Goal: Information Seeking & Learning: Learn about a topic

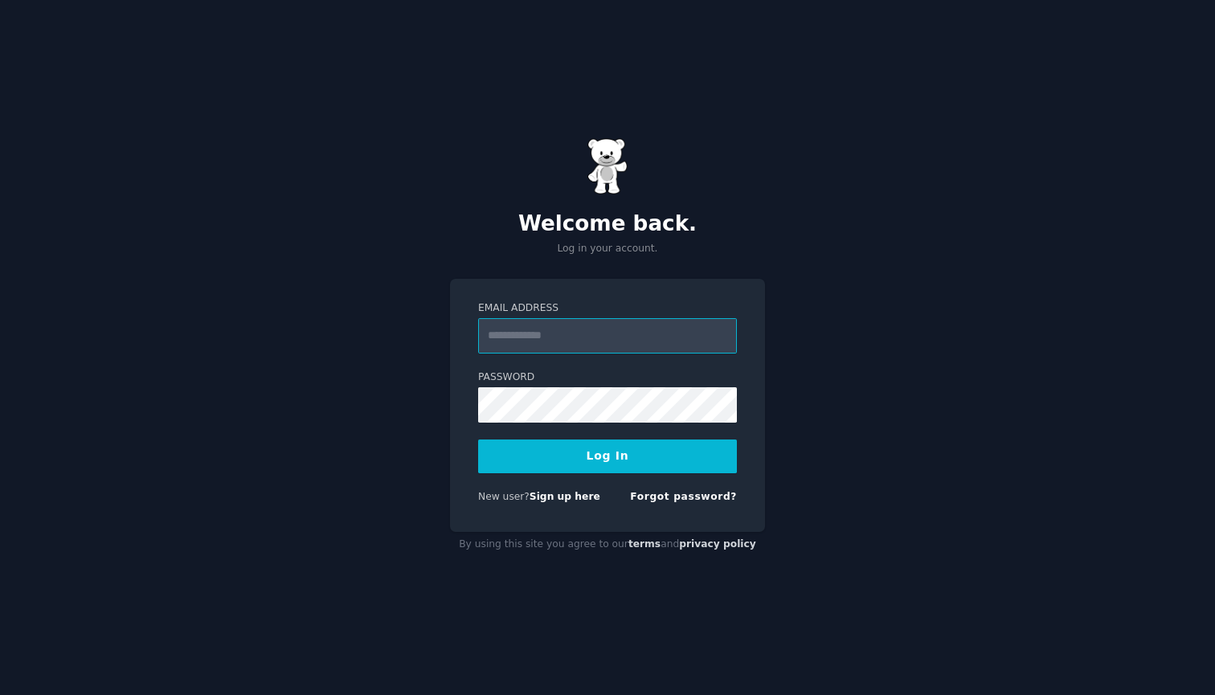
type input "**********"
click at [607, 455] on button "Log In" at bounding box center [607, 457] width 259 height 34
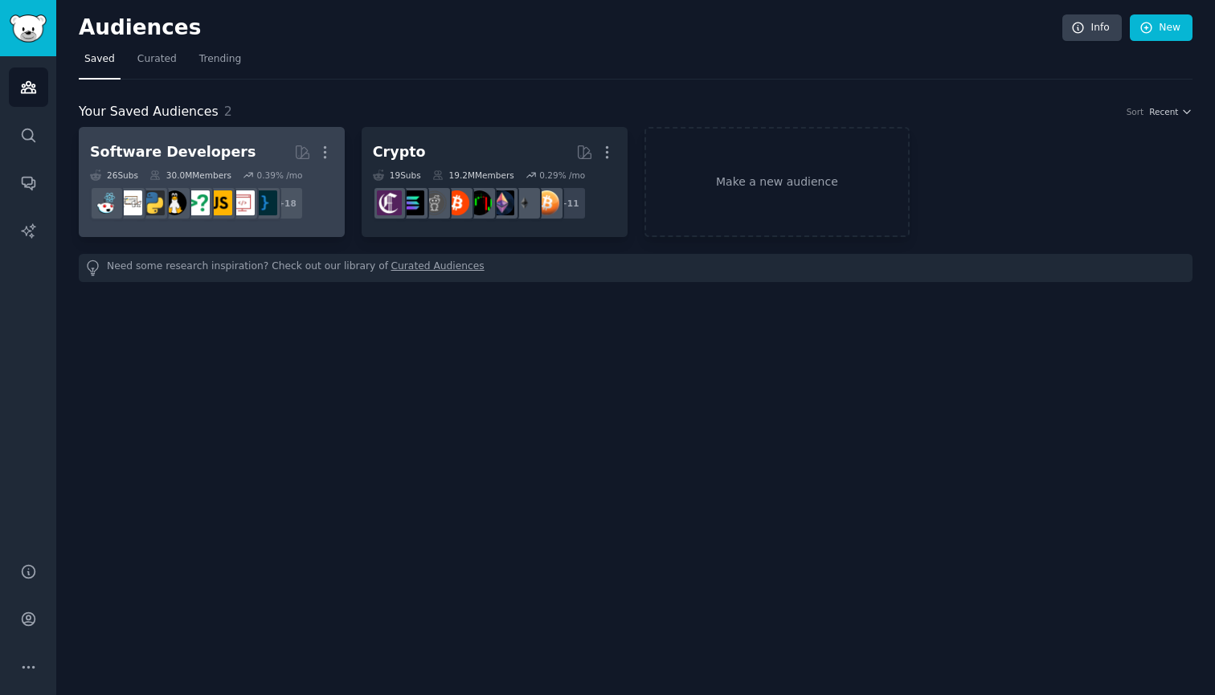
click at [190, 149] on div "Software Developers" at bounding box center [173, 152] width 166 height 20
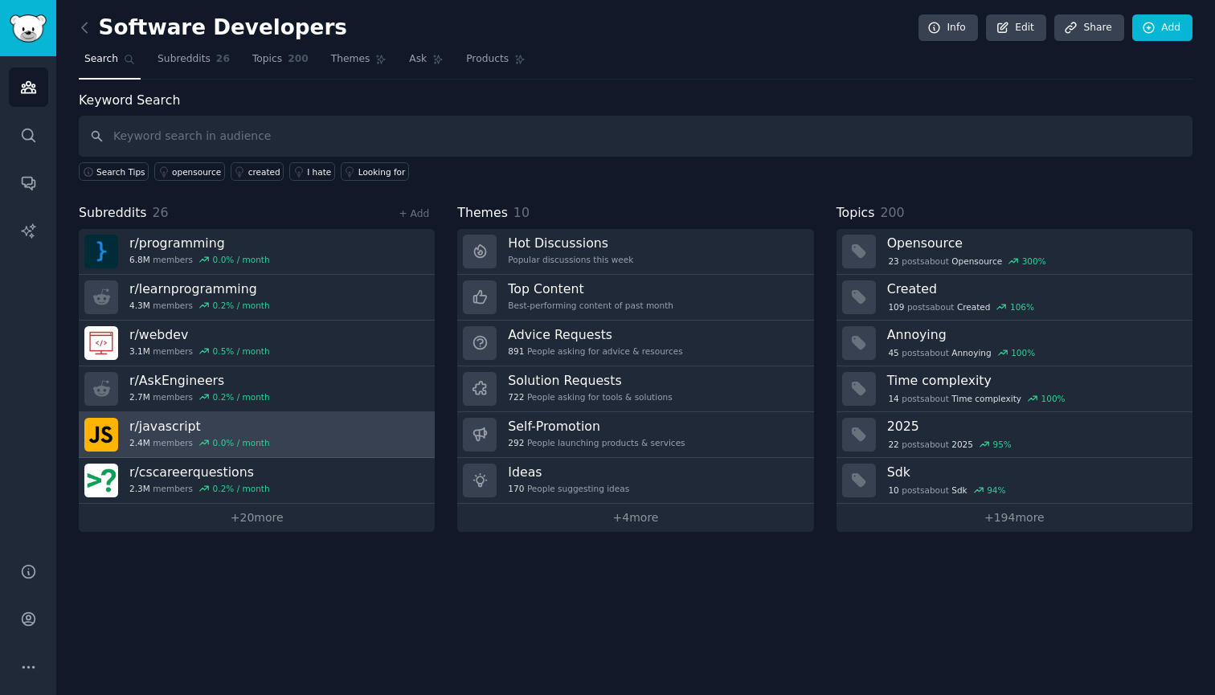
click at [161, 427] on h3 "r/ javascript" at bounding box center [199, 426] width 141 height 17
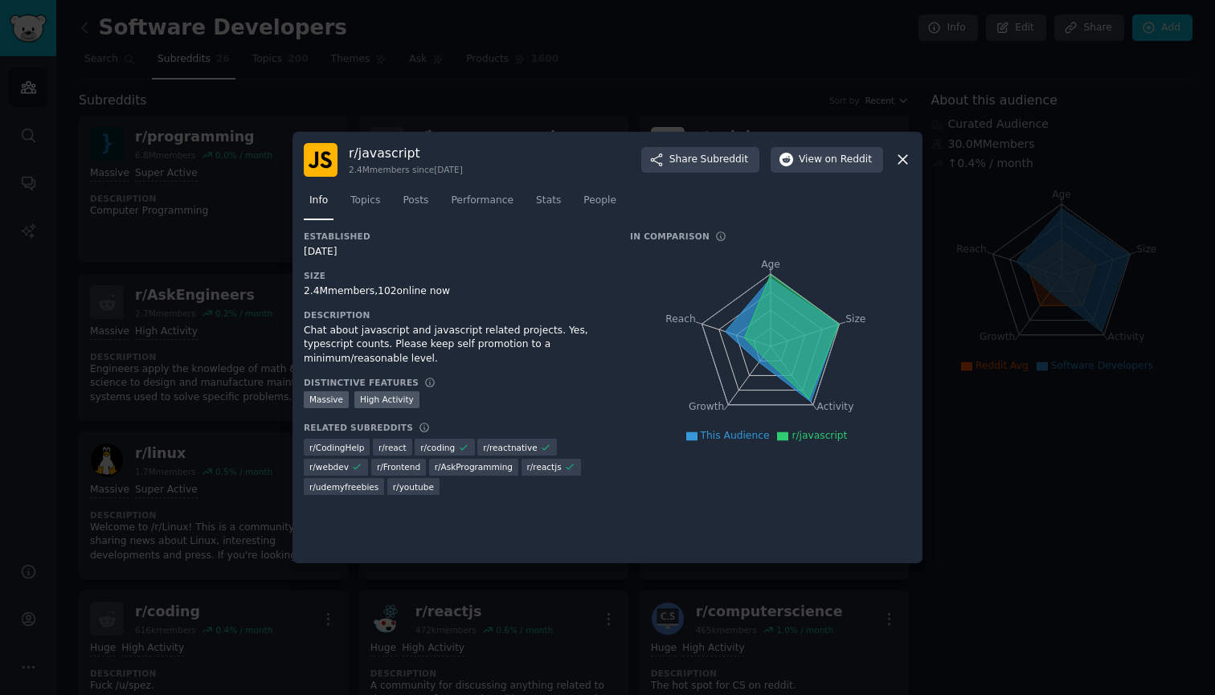
click at [358, 332] on div "Chat about javascript and javascript related projects. Yes, typescript counts. …" at bounding box center [456, 345] width 304 height 43
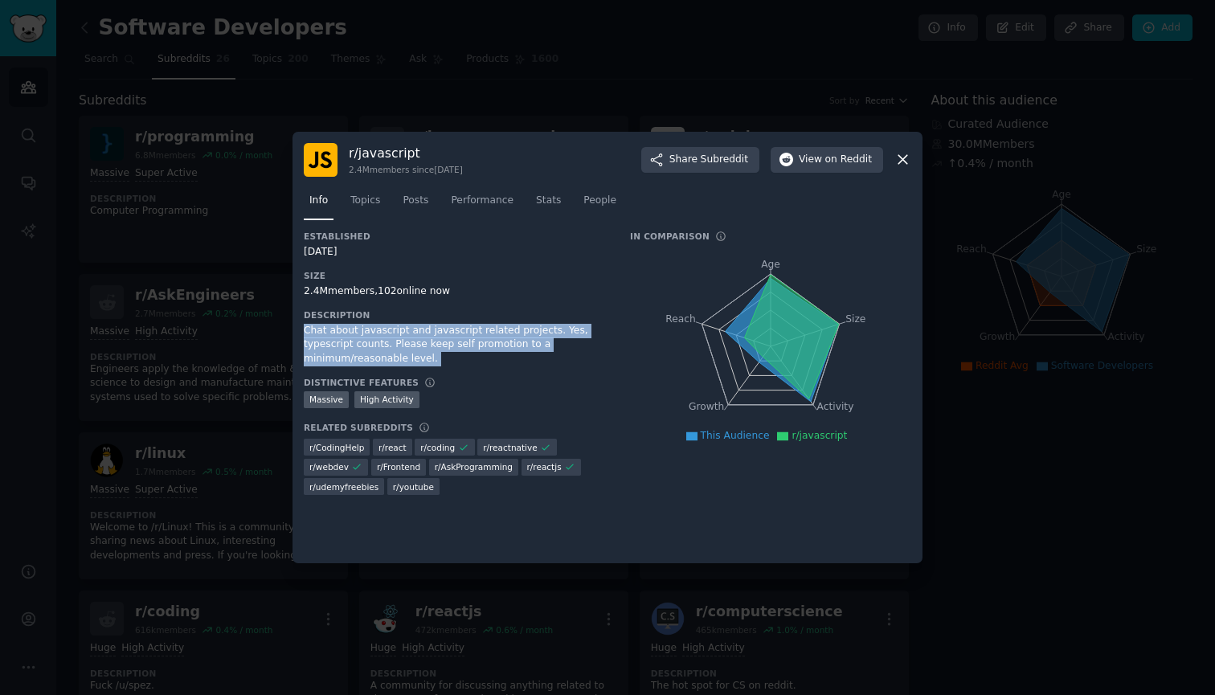
click at [409, 325] on div "Chat about javascript and javascript related projects. Yes, typescript counts. …" at bounding box center [456, 345] width 304 height 43
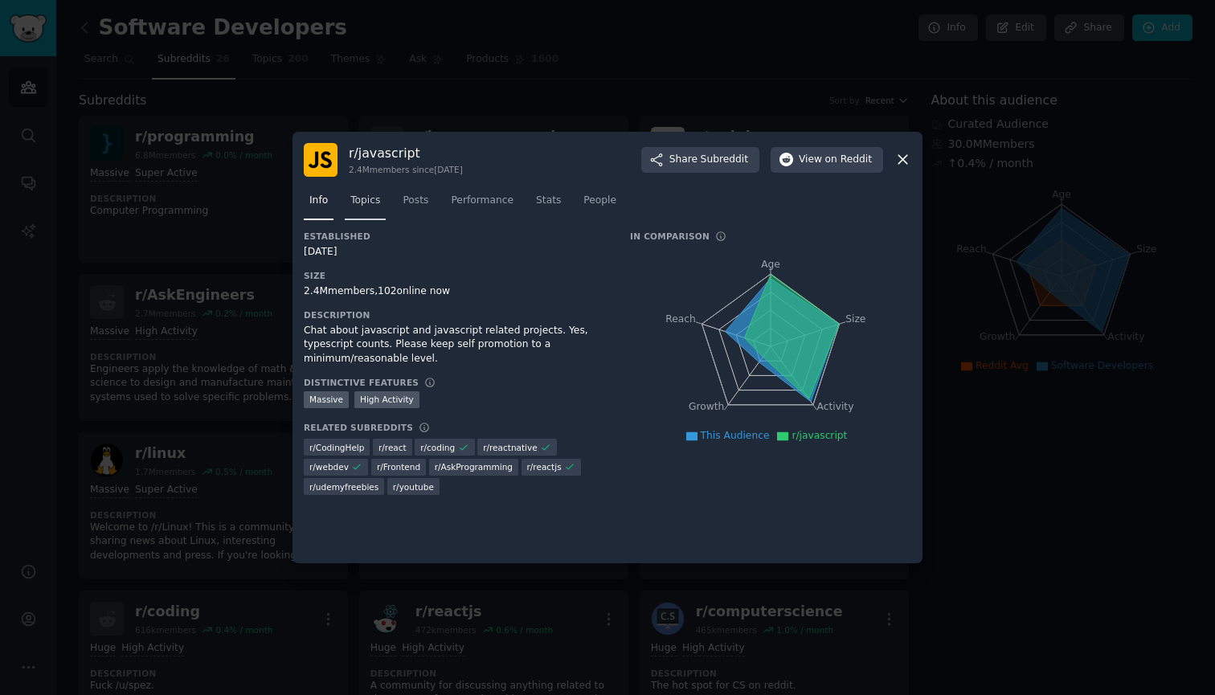
click at [374, 204] on span "Topics" at bounding box center [365, 201] width 30 height 14
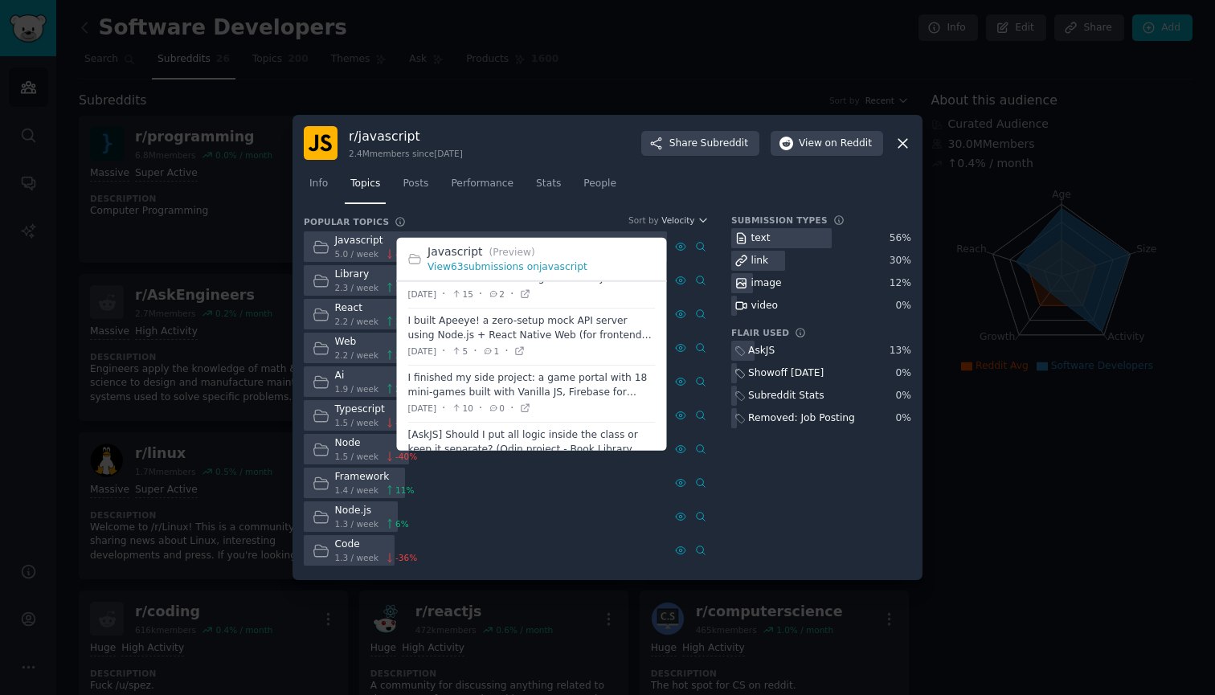
scroll to position [144, 0]
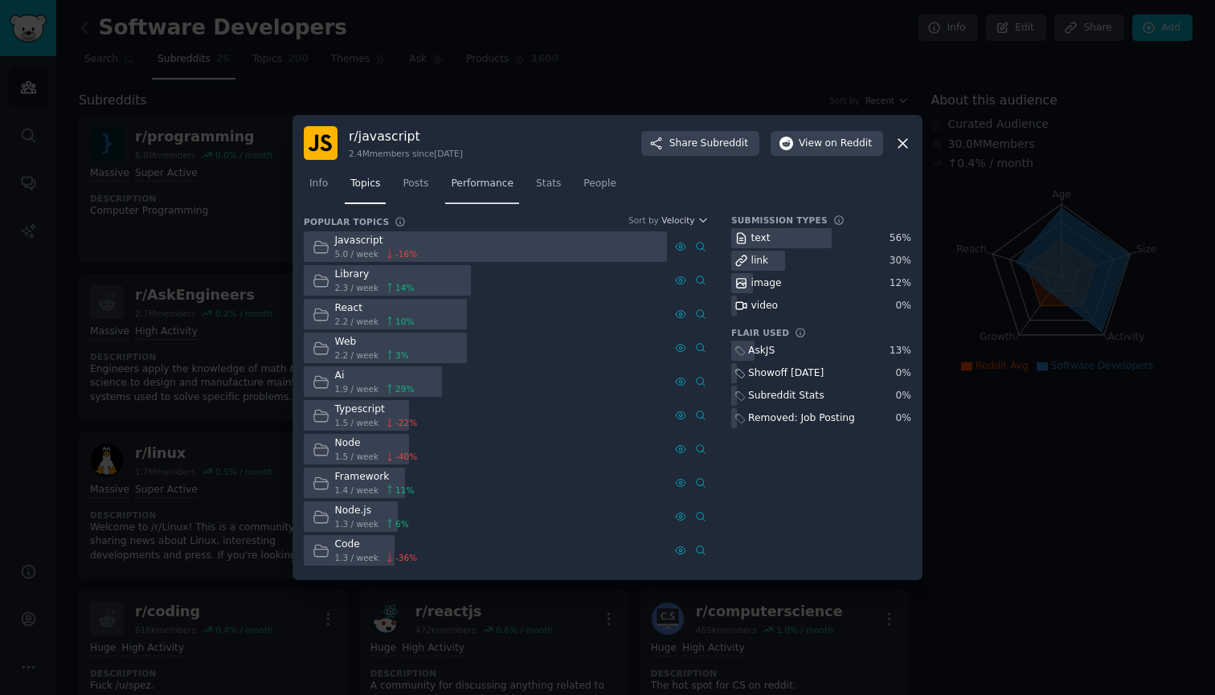
click at [483, 182] on span "Performance" at bounding box center [482, 184] width 63 height 14
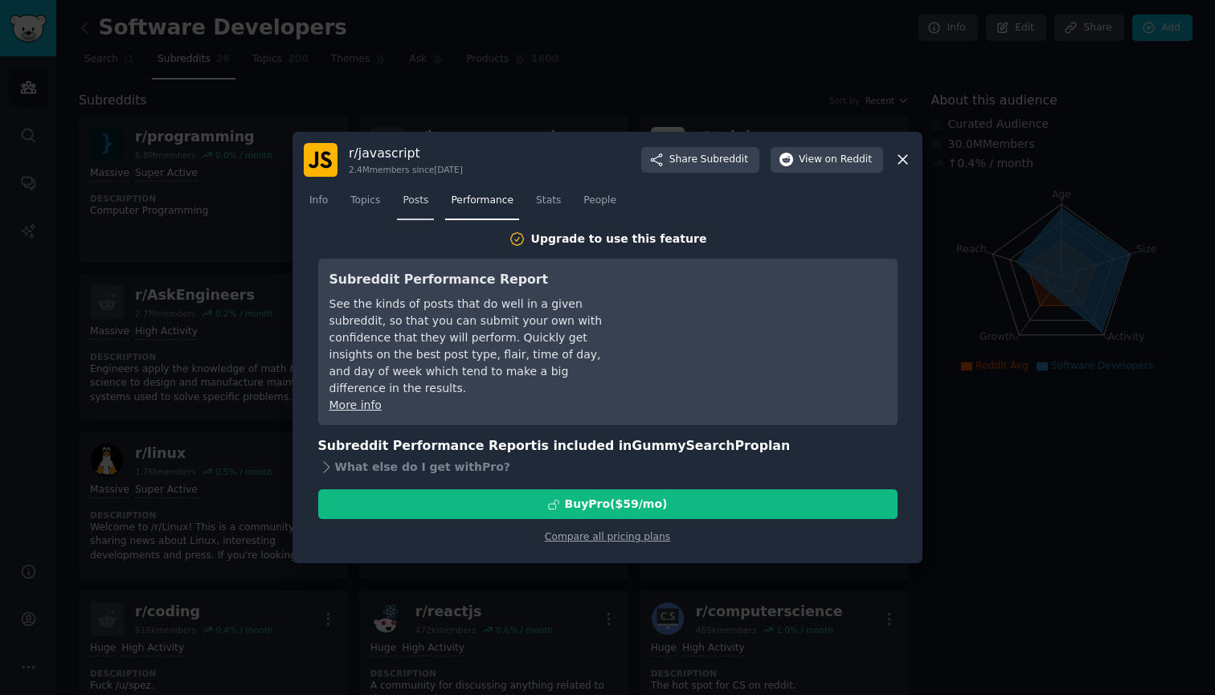
click at [419, 201] on span "Posts" at bounding box center [416, 201] width 26 height 14
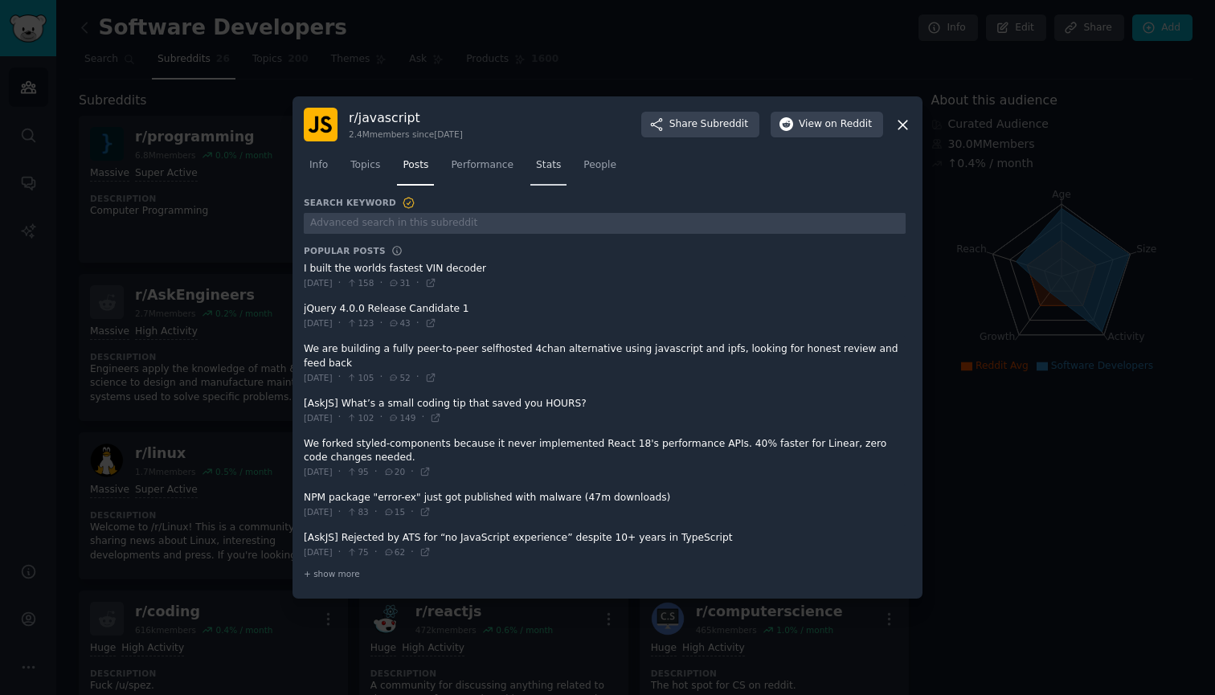
click at [547, 171] on span "Stats" at bounding box center [548, 165] width 25 height 14
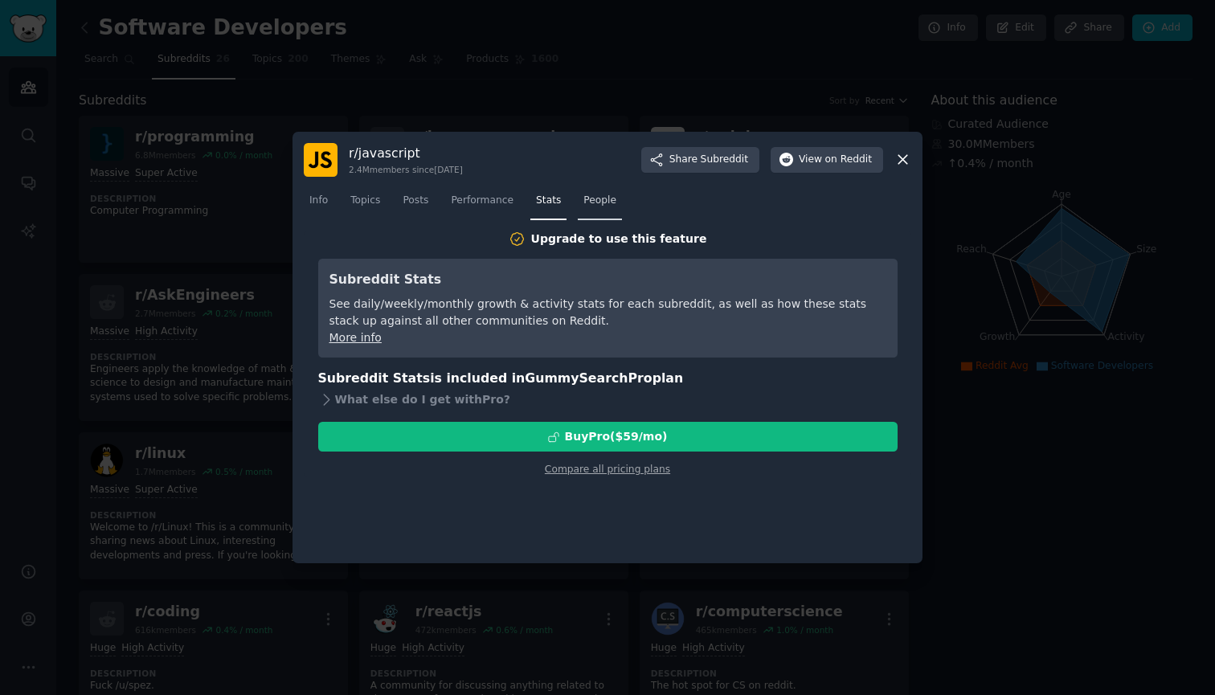
click at [603, 207] on link "People" at bounding box center [600, 204] width 44 height 33
click at [598, 206] on span "People" at bounding box center [599, 201] width 33 height 14
click at [409, 203] on span "Posts" at bounding box center [416, 201] width 26 height 14
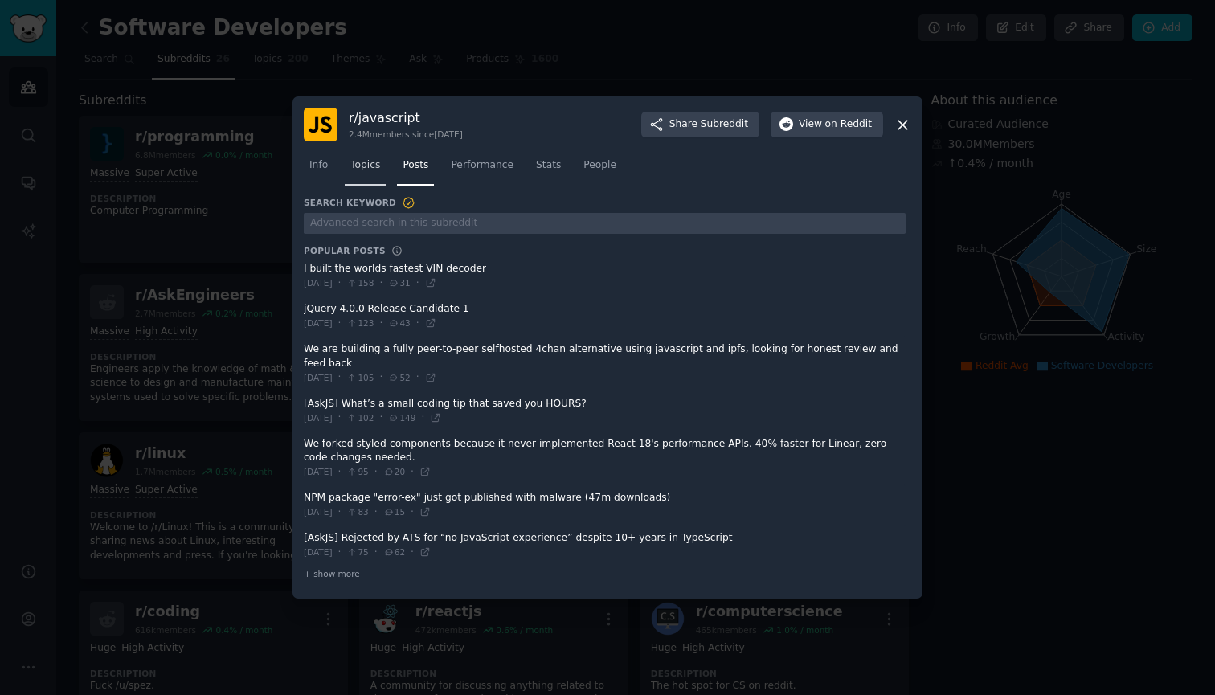
click at [372, 161] on link "Topics" at bounding box center [365, 169] width 41 height 33
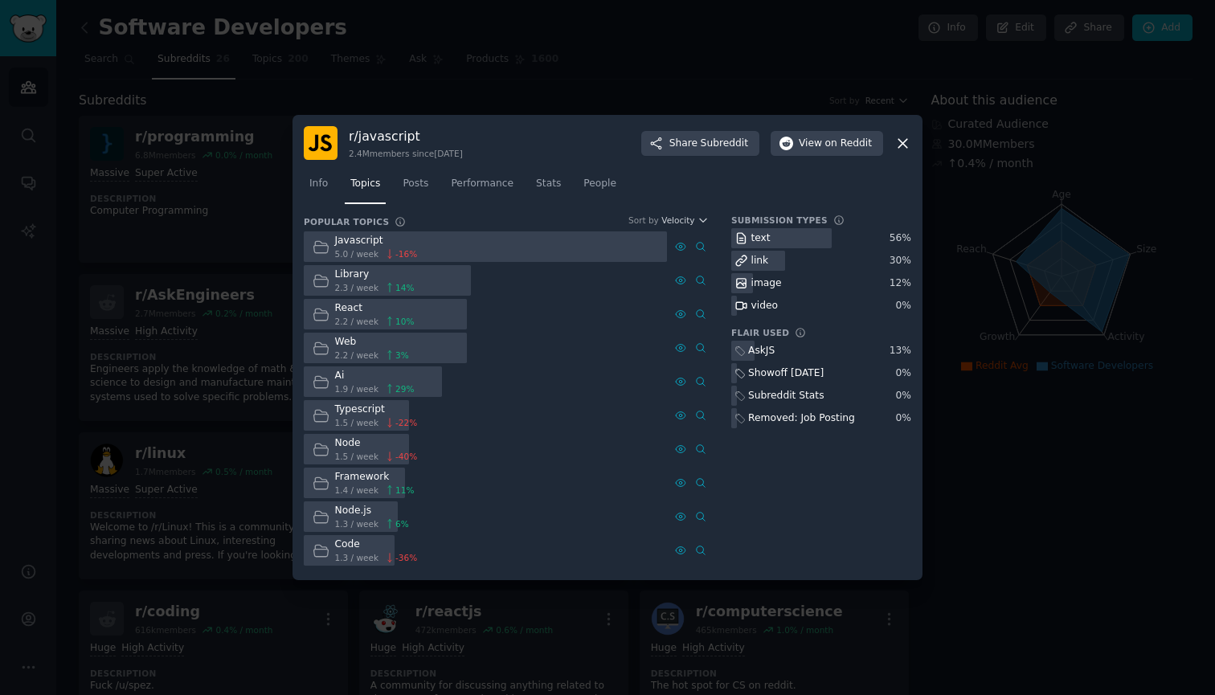
click at [231, 381] on div at bounding box center [607, 347] width 1215 height 695
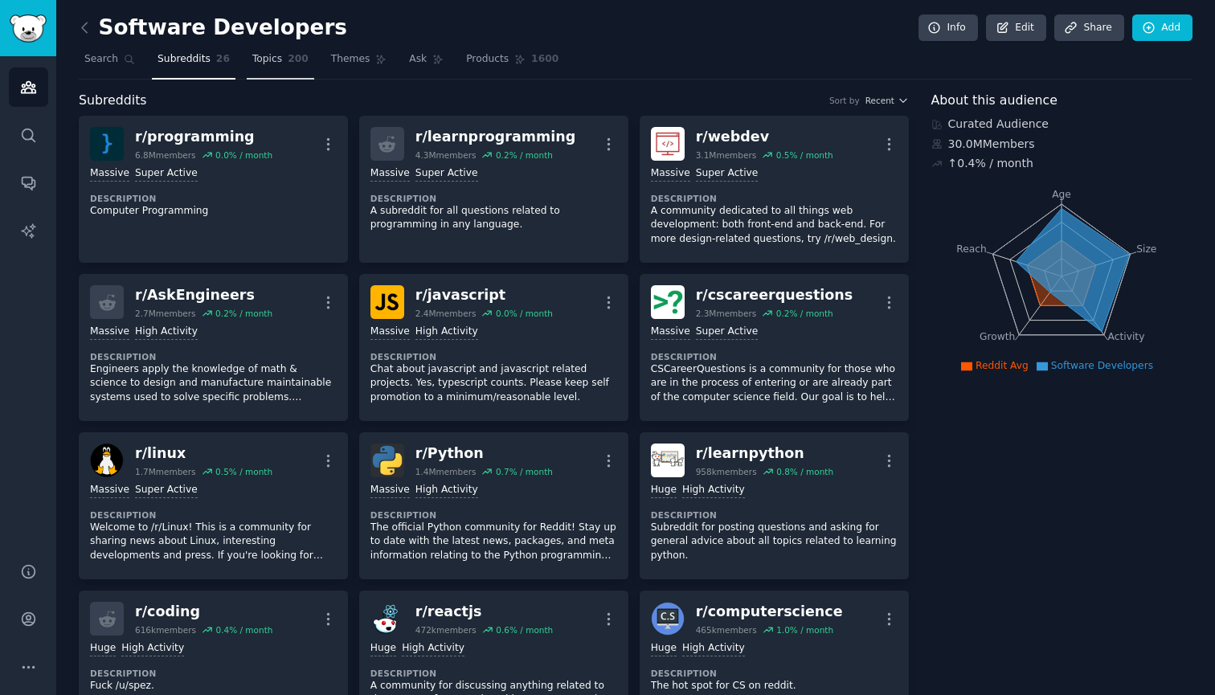
click at [268, 69] on link "Topics 200" at bounding box center [280, 63] width 67 height 33
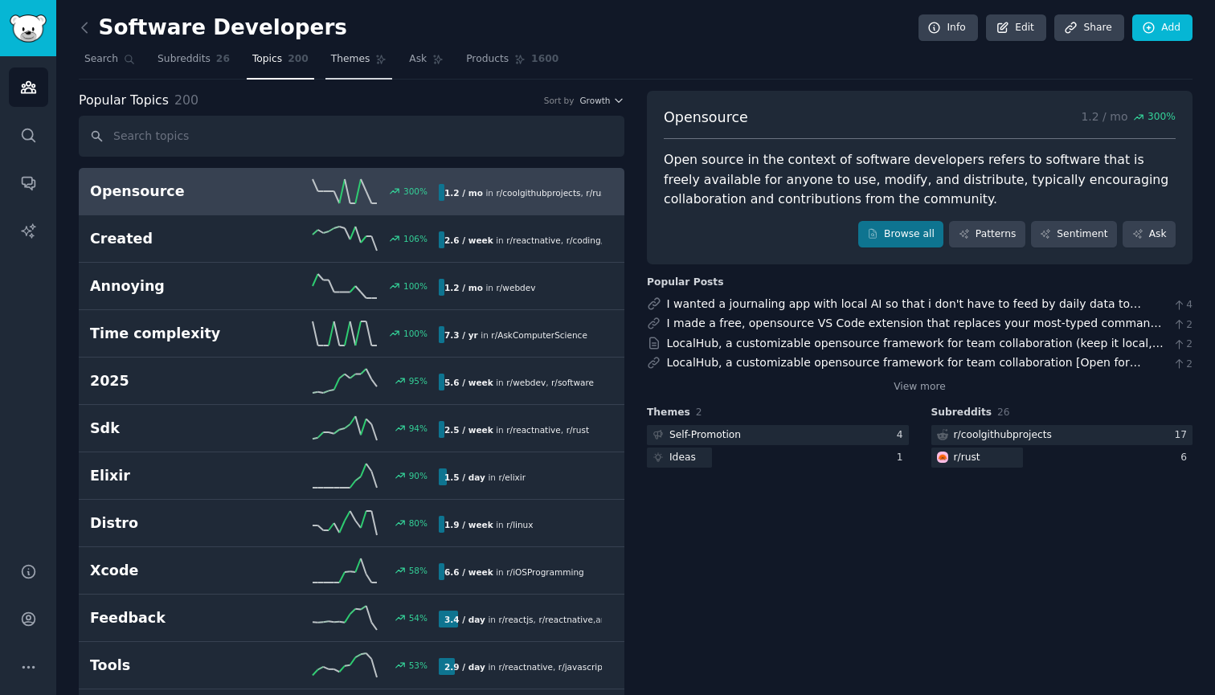
click at [350, 53] on span "Themes" at bounding box center [350, 59] width 39 height 14
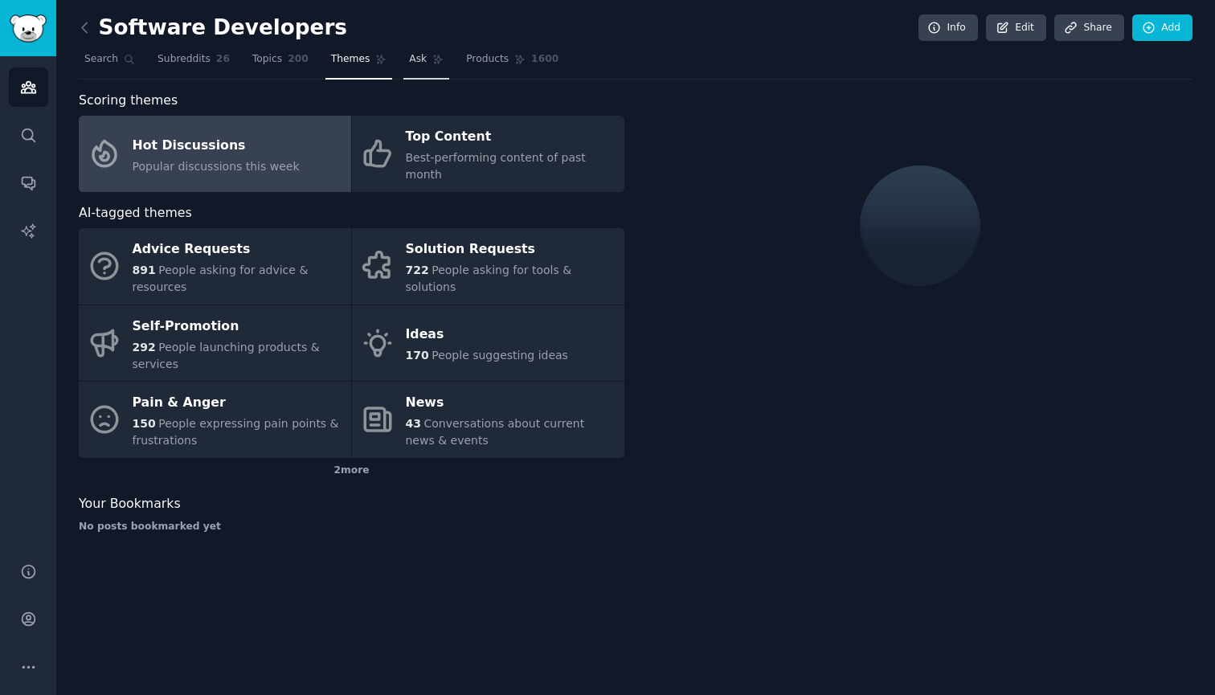
click at [430, 67] on link "Ask" at bounding box center [426, 63] width 46 height 33
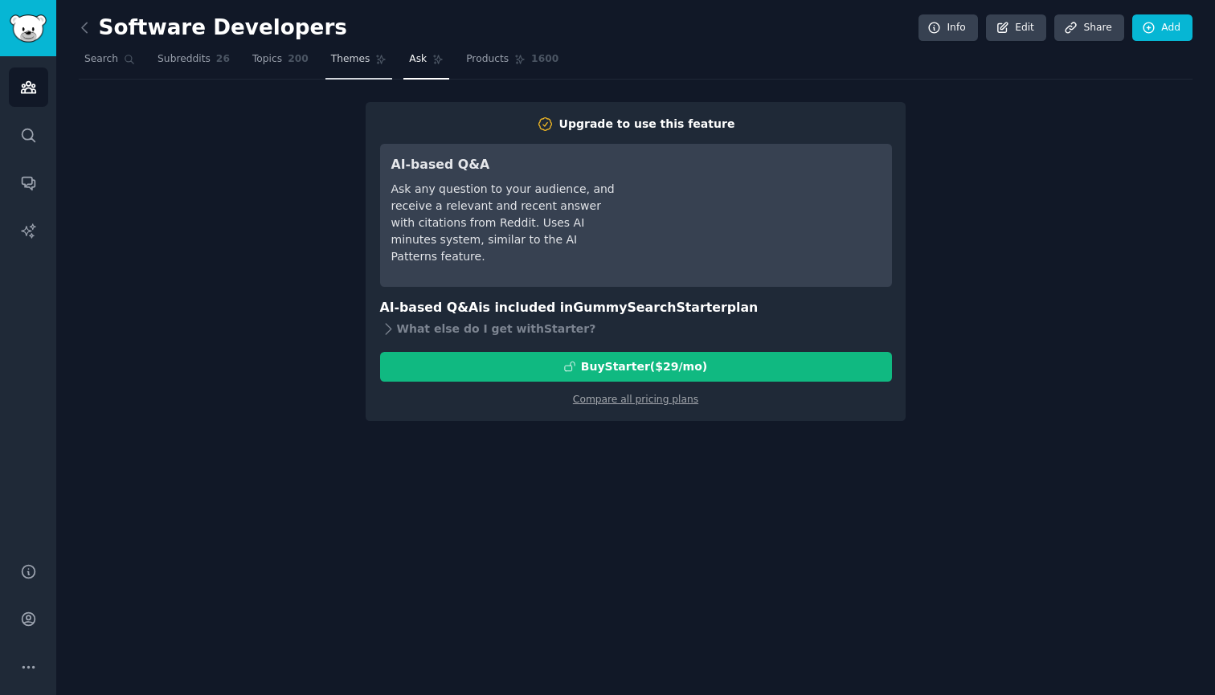
click at [348, 59] on span "Themes" at bounding box center [350, 59] width 39 height 14
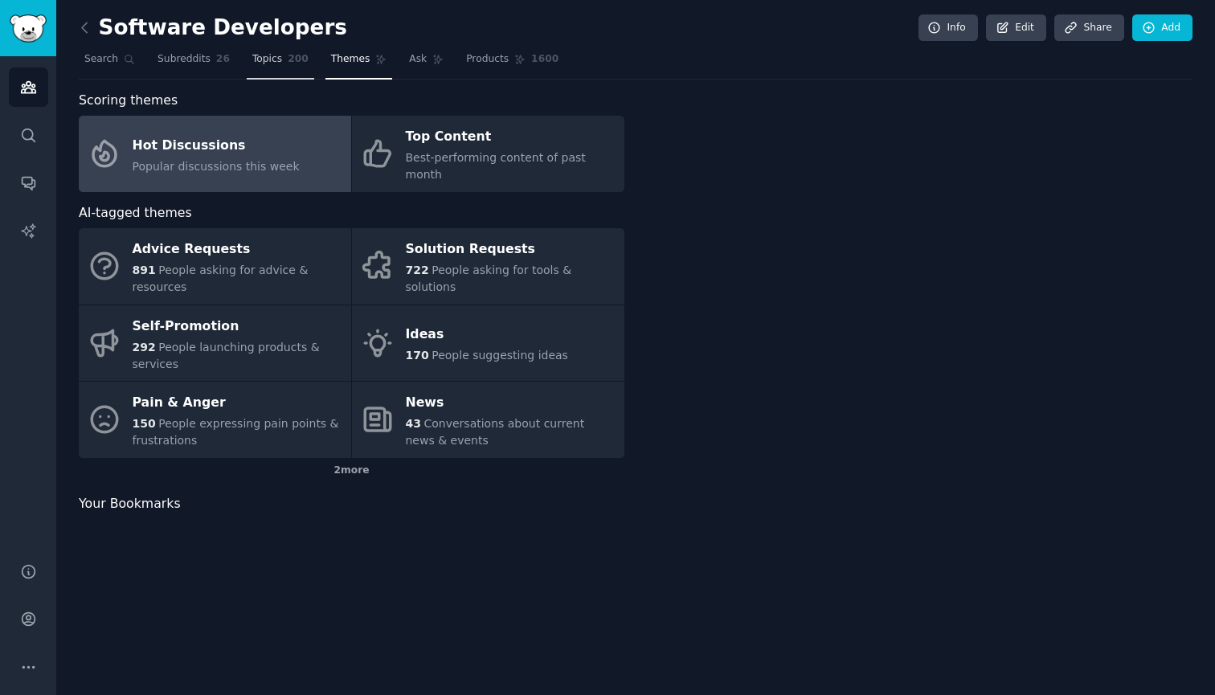
click at [276, 59] on span "Topics" at bounding box center [267, 59] width 30 height 14
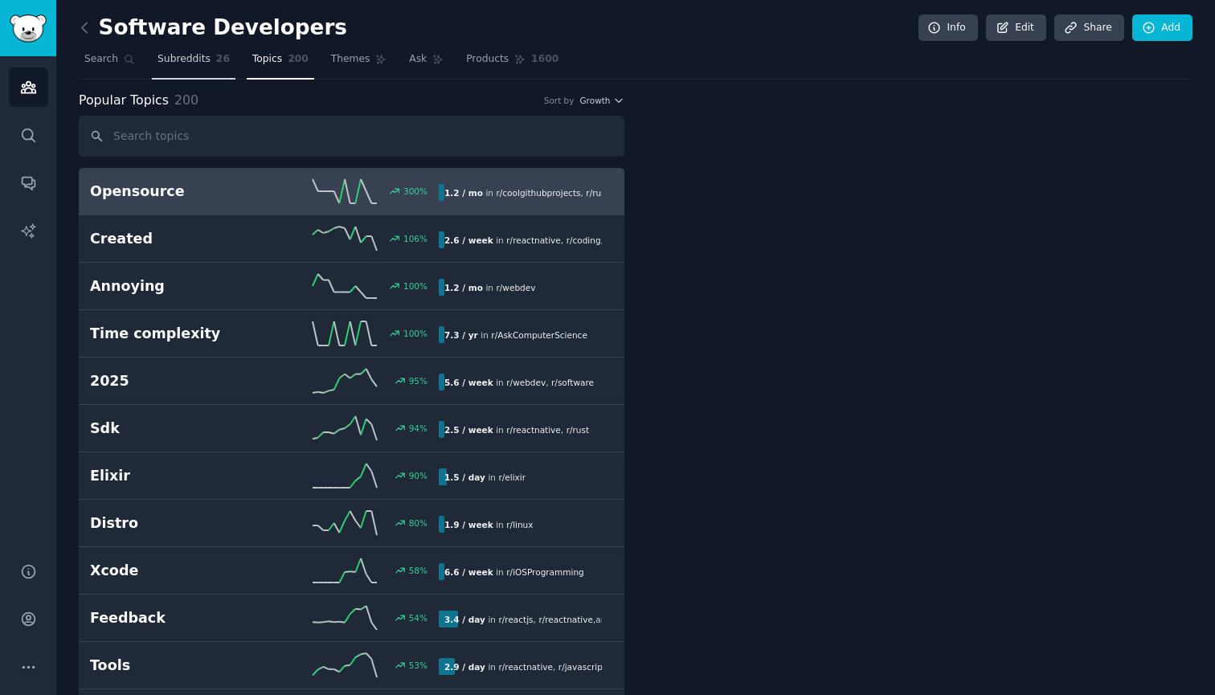
click at [182, 59] on span "Subreddits" at bounding box center [183, 59] width 53 height 14
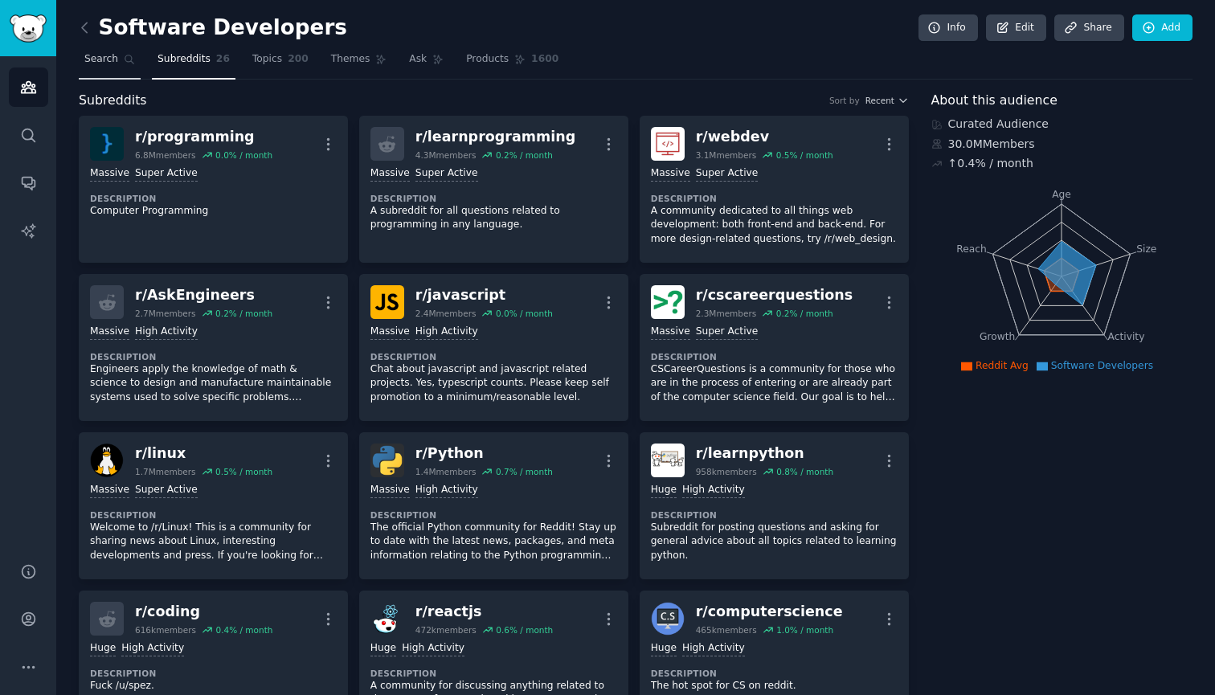
click at [118, 55] on link "Search" at bounding box center [110, 63] width 62 height 33
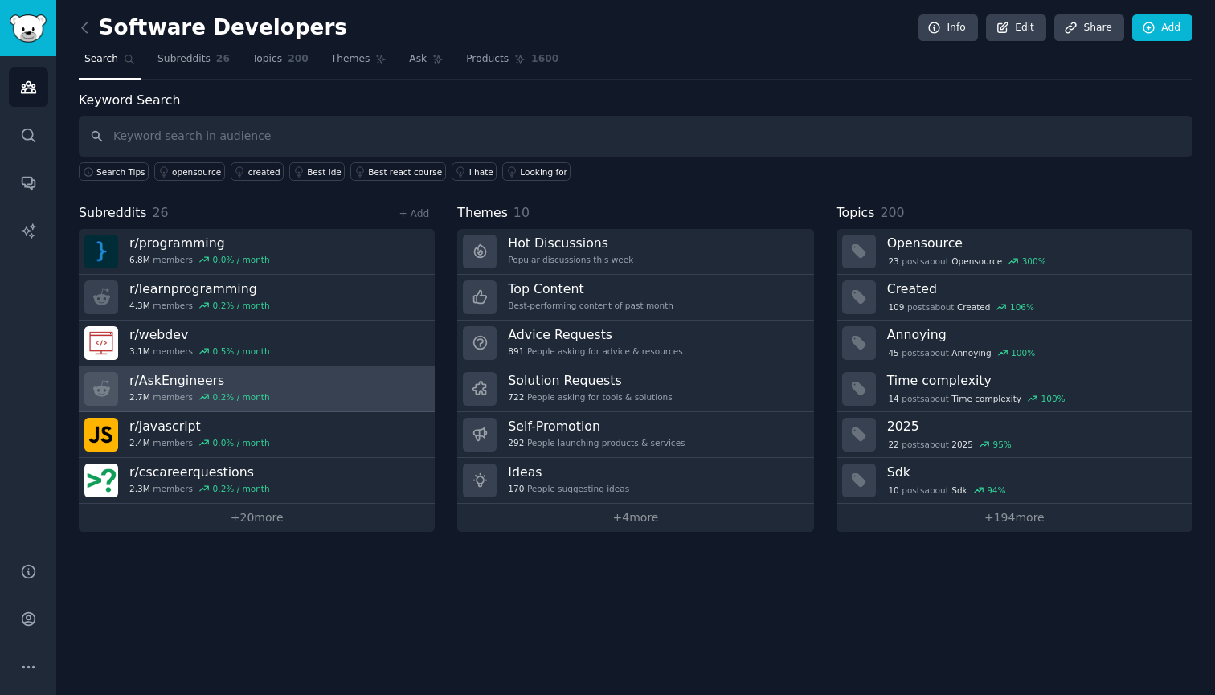
click at [162, 378] on h3 "r/ AskEngineers" at bounding box center [199, 380] width 141 height 17
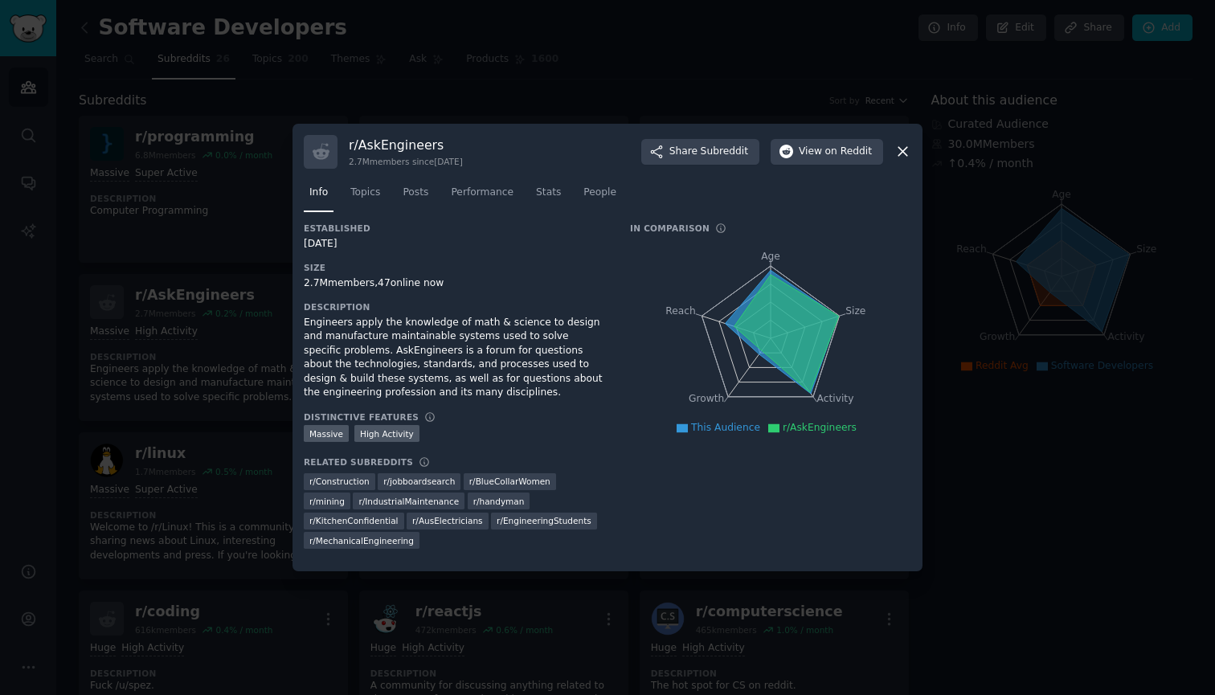
click at [906, 157] on icon at bounding box center [902, 152] width 9 height 9
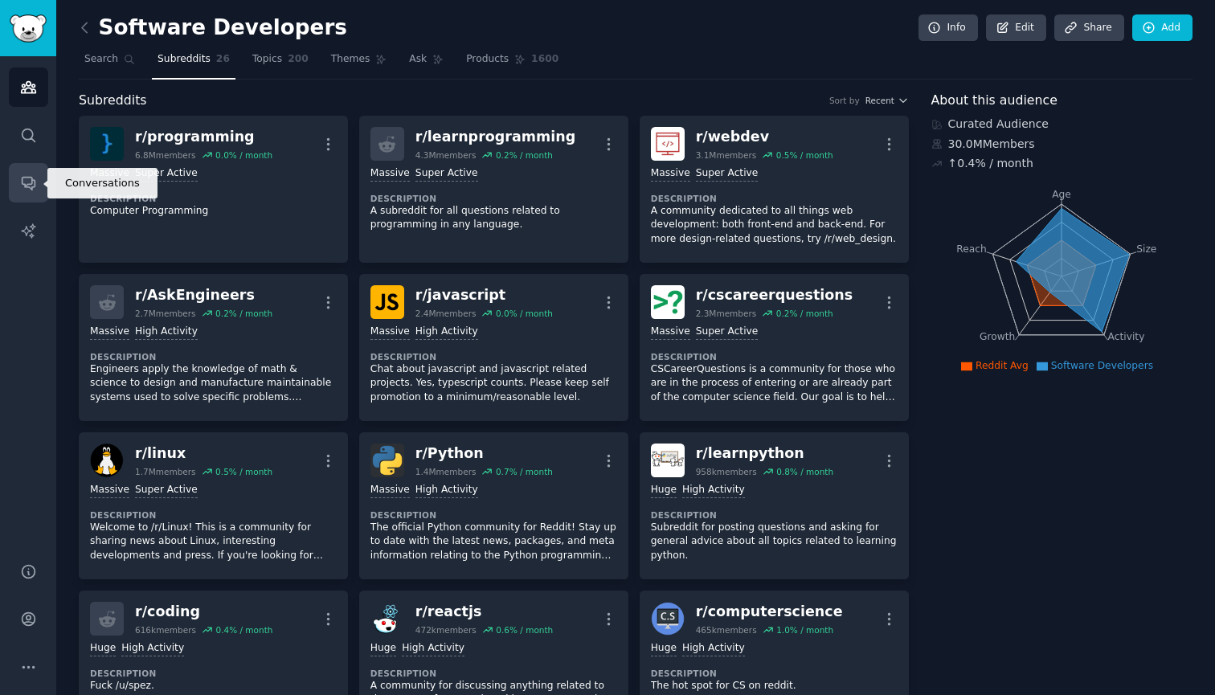
click at [33, 180] on icon "Sidebar" at bounding box center [28, 184] width 13 height 13
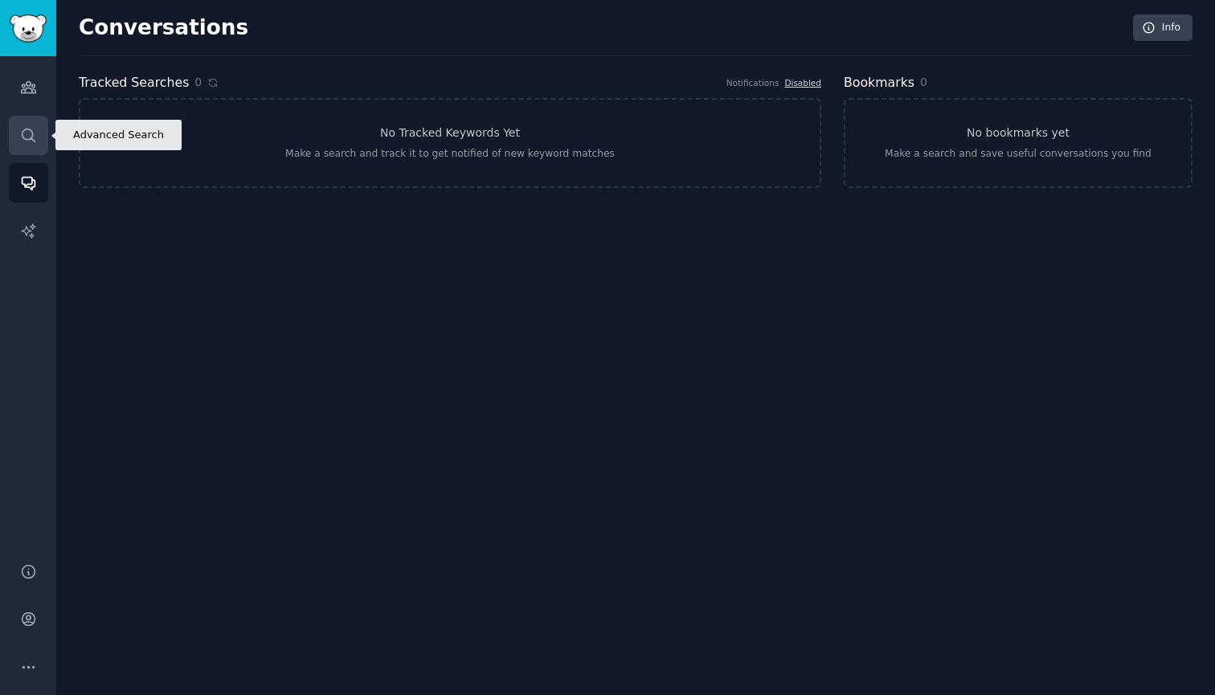
click at [26, 133] on icon "Sidebar" at bounding box center [28, 135] width 17 height 17
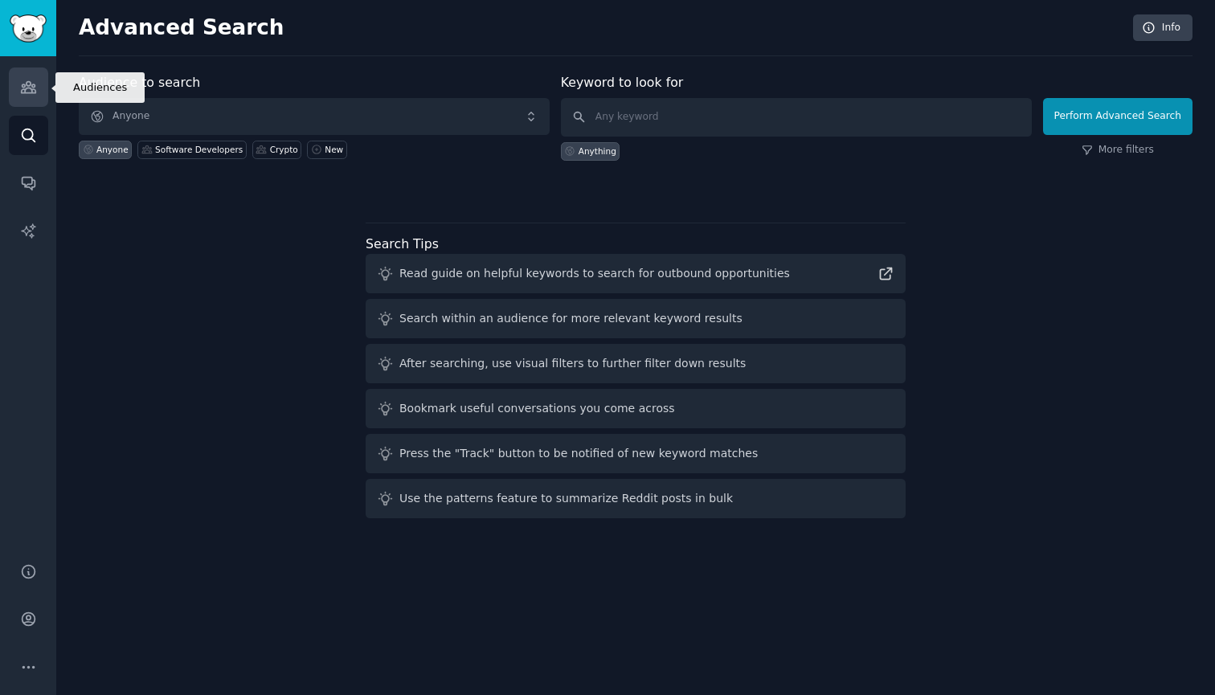
click at [26, 76] on link "Audiences" at bounding box center [28, 86] width 39 height 39
